Goal: Information Seeking & Learning: Check status

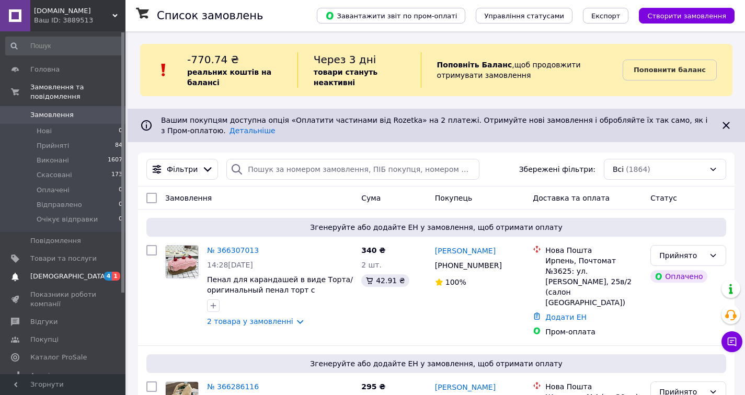
click at [72, 272] on span "[DEMOGRAPHIC_DATA]" at bounding box center [63, 276] width 66 height 9
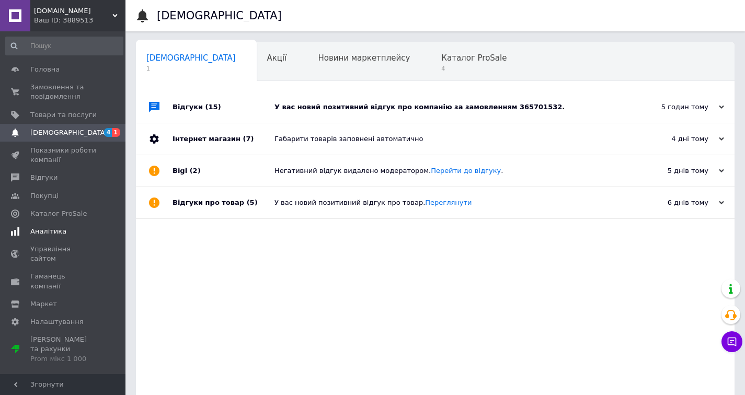
click at [65, 234] on span "Аналітика" at bounding box center [63, 231] width 66 height 9
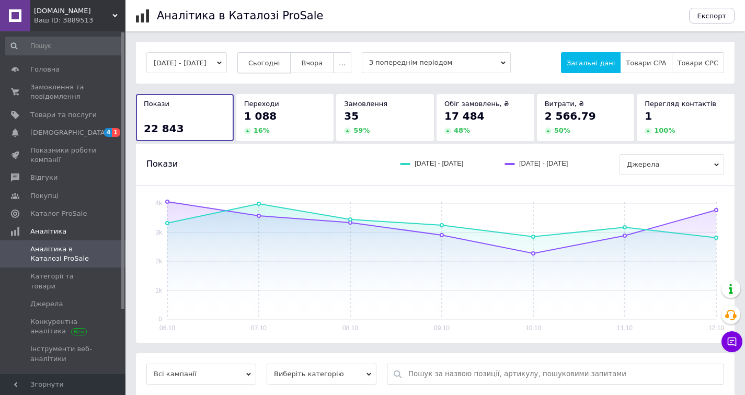
click at [280, 65] on span "Сьогодні" at bounding box center [264, 63] width 32 height 8
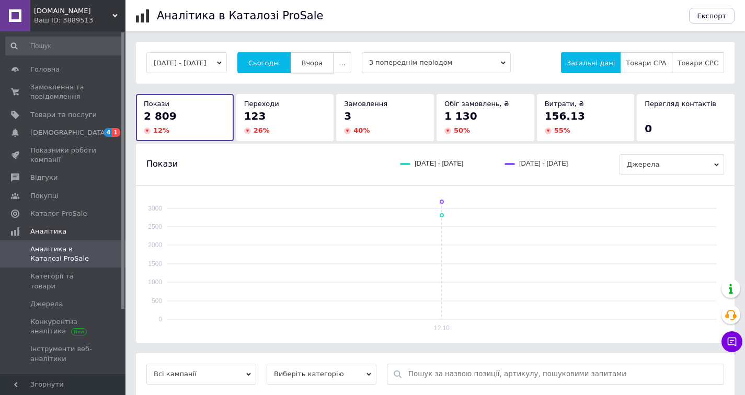
click at [323, 61] on span "Вчора" at bounding box center [311, 63] width 21 height 8
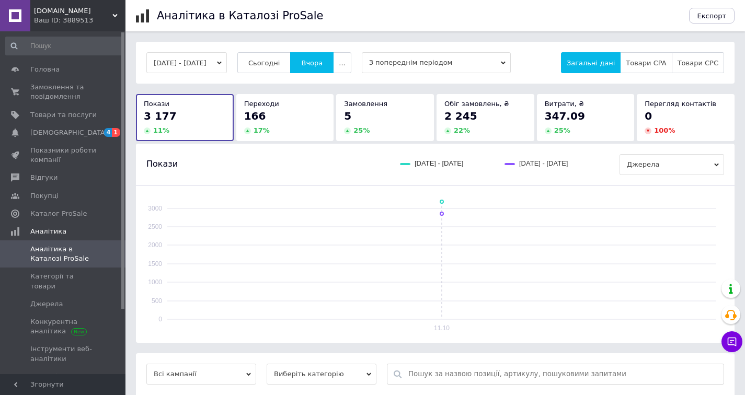
click at [222, 62] on icon "button" at bounding box center [219, 63] width 5 height 5
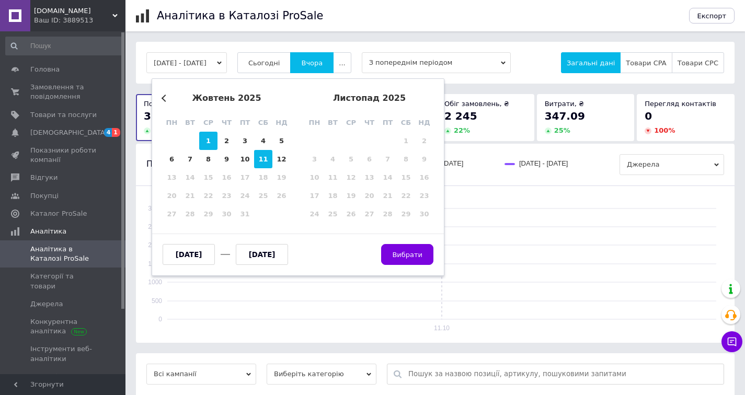
click at [205, 139] on div "1" at bounding box center [208, 141] width 18 height 18
type input "[DATE]"
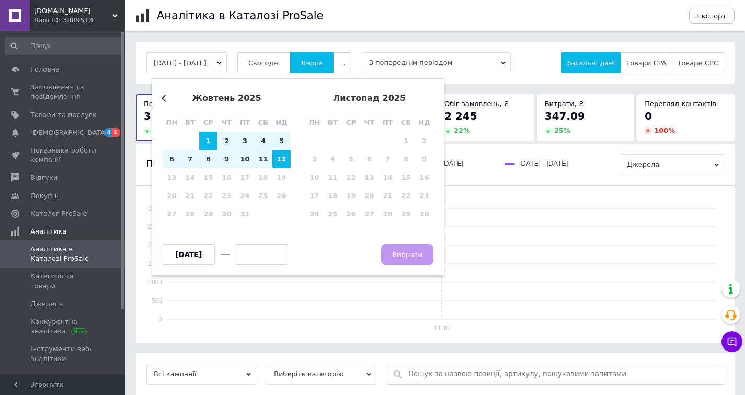
click at [286, 160] on div "12" at bounding box center [281, 159] width 18 height 18
type input "[DATE]"
click at [426, 262] on button "Вибрати" at bounding box center [407, 254] width 52 height 21
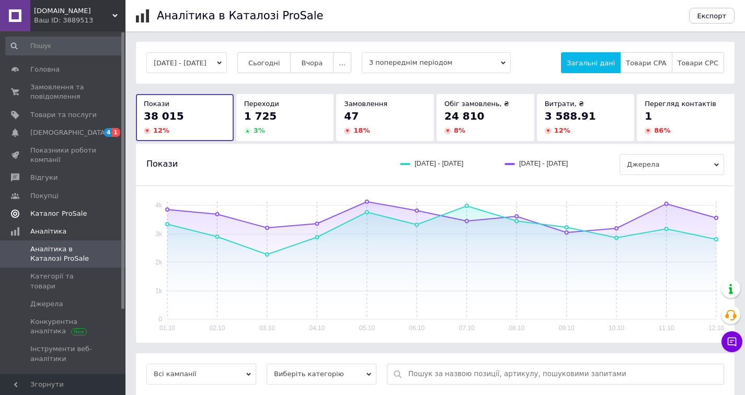
click at [58, 210] on span "Каталог ProSale" at bounding box center [58, 213] width 56 height 9
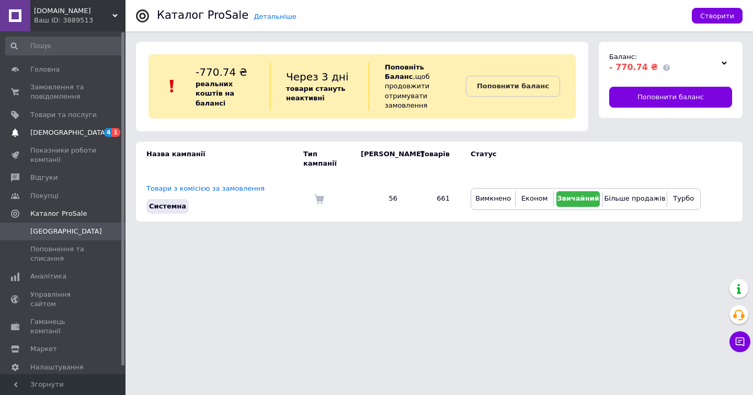
click at [58, 128] on span "[DEMOGRAPHIC_DATA]" at bounding box center [68, 132] width 77 height 9
